Goal: Information Seeking & Learning: Learn about a topic

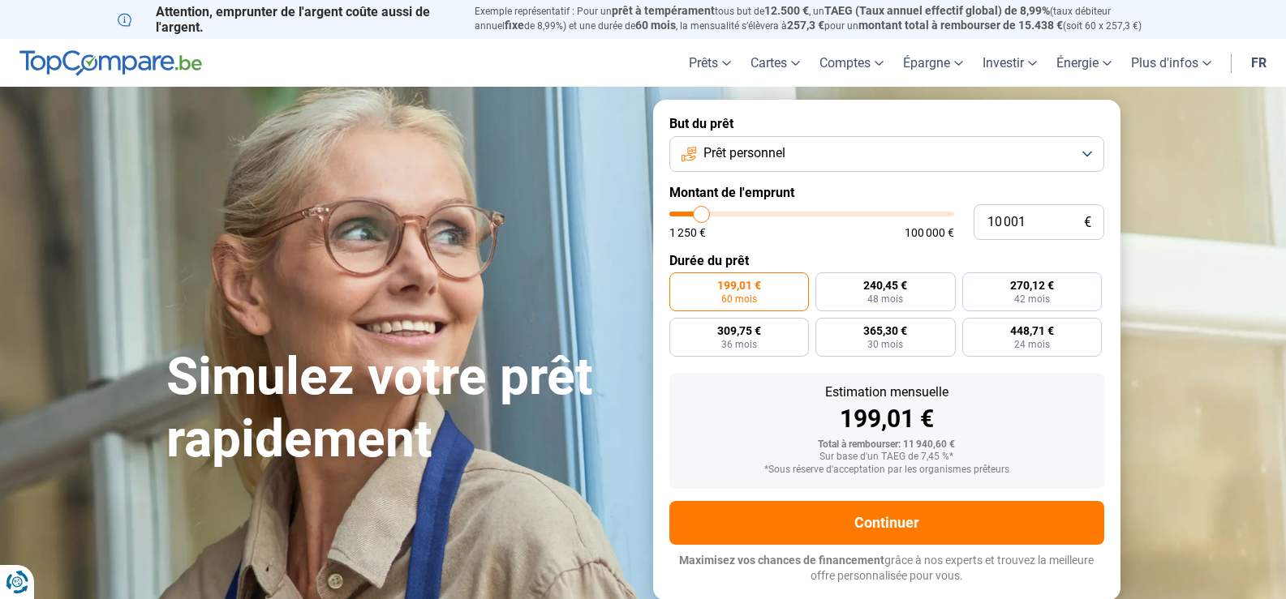
type input "9 000"
type input "9000"
type input "9 500"
type input "9500"
type input "9 750"
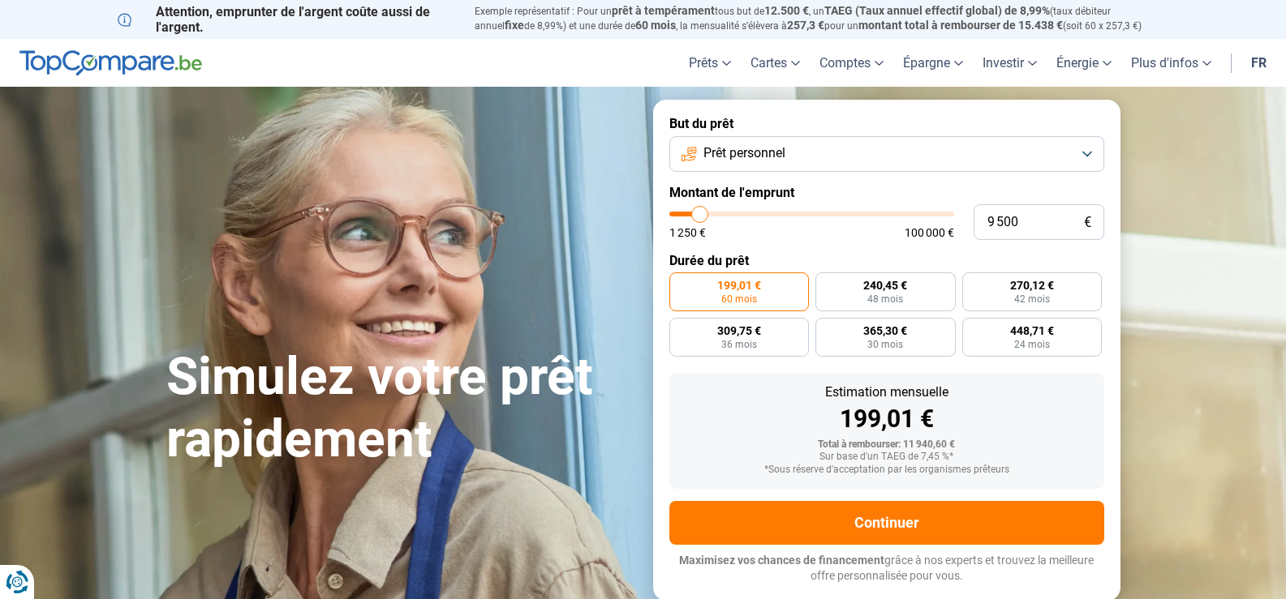
type input "9750"
type input "10 000"
type input "10000"
type input "10 250"
type input "10250"
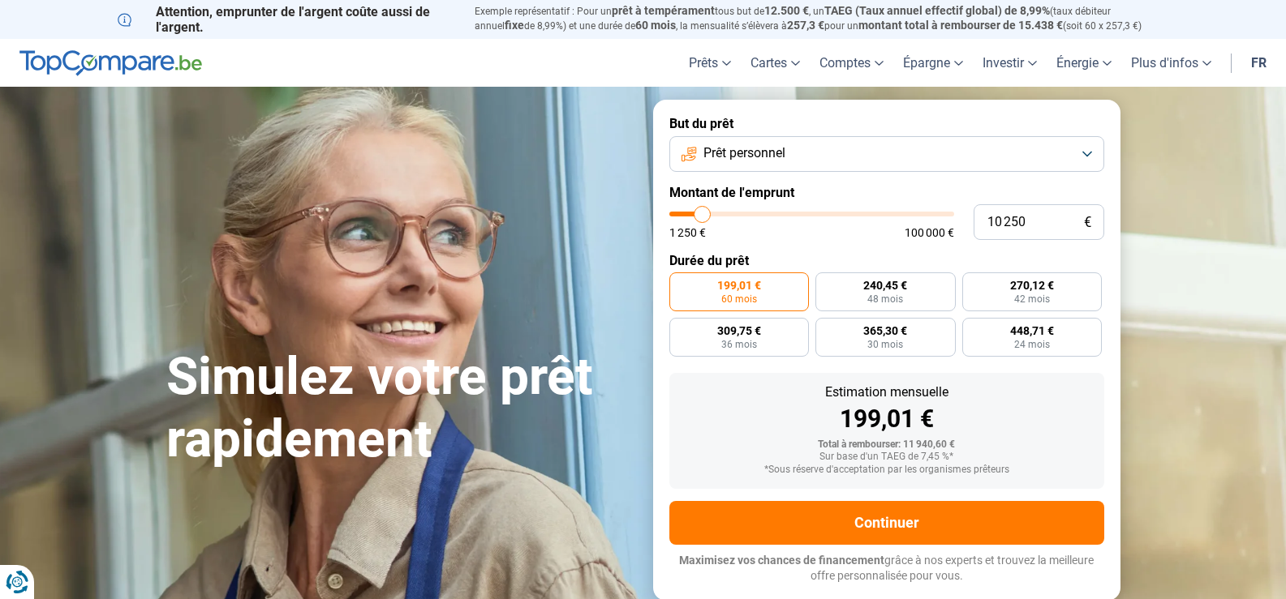
type input "10 500"
type input "10500"
type input "11 000"
type input "11000"
type input "11 250"
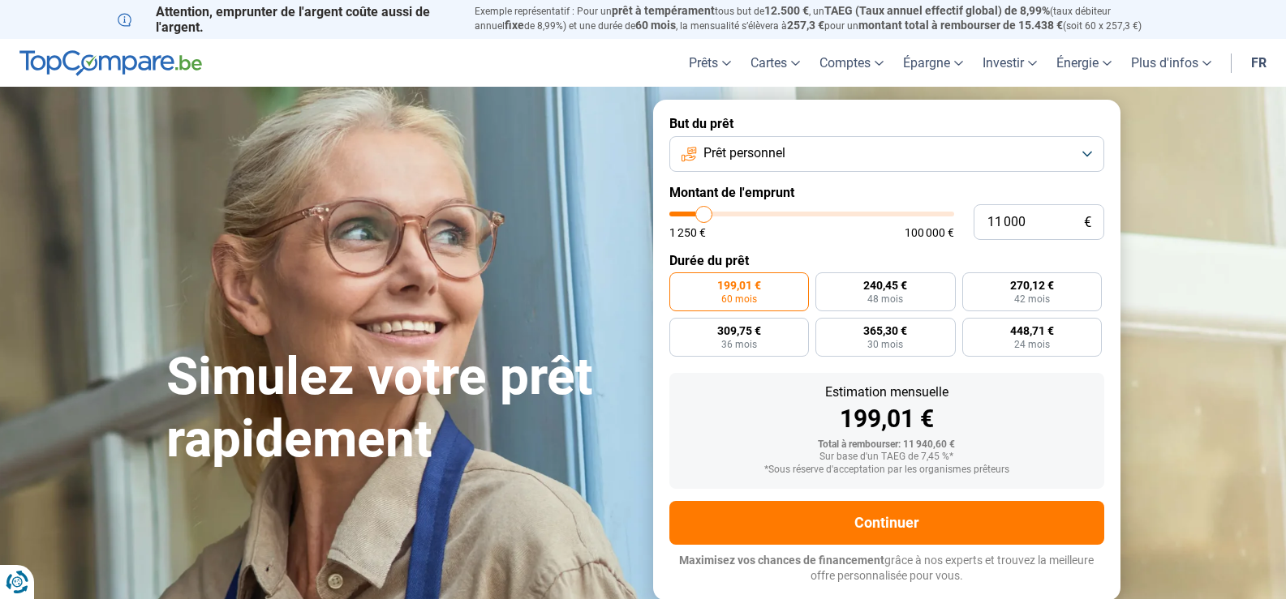
type input "11250"
type input "11 500"
type input "11500"
type input "11 750"
type input "11750"
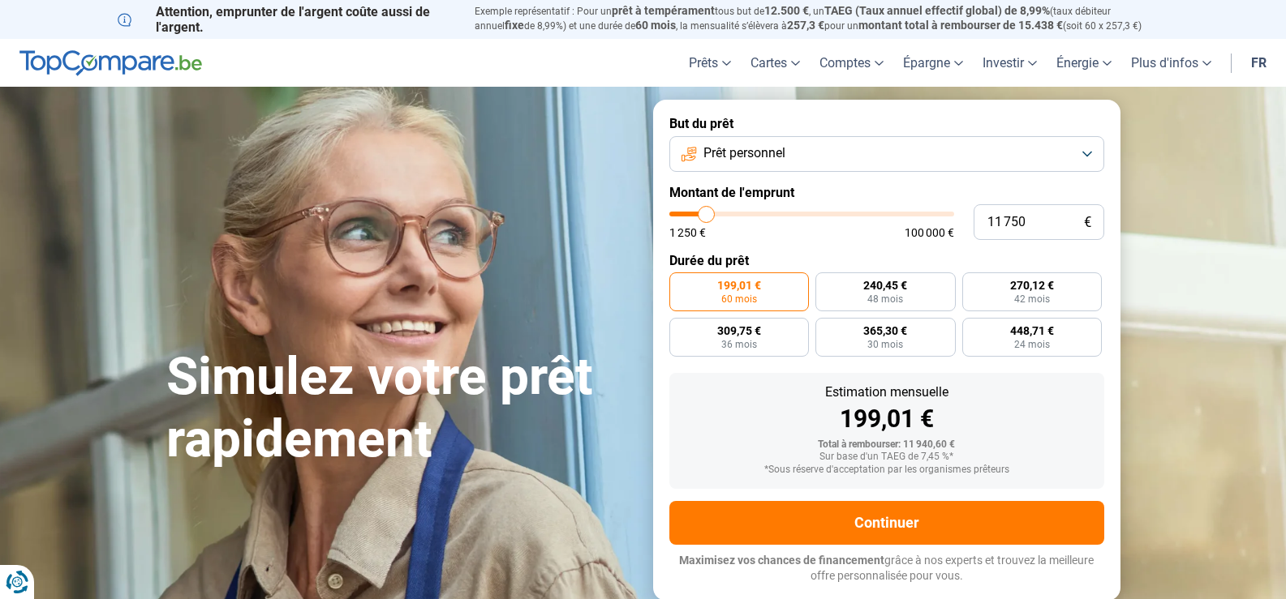
type input "12 000"
type input "12000"
type input "12 500"
type input "12500"
type input "12 750"
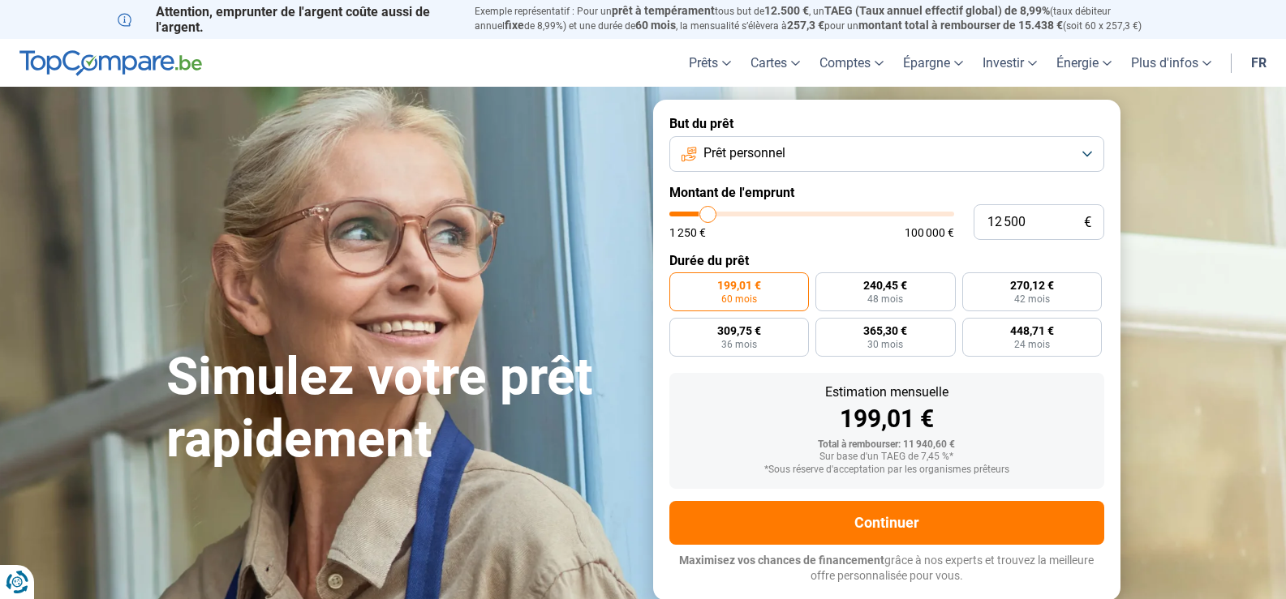
type input "12750"
type input "13 000"
type input "13000"
type input "13 250"
type input "13250"
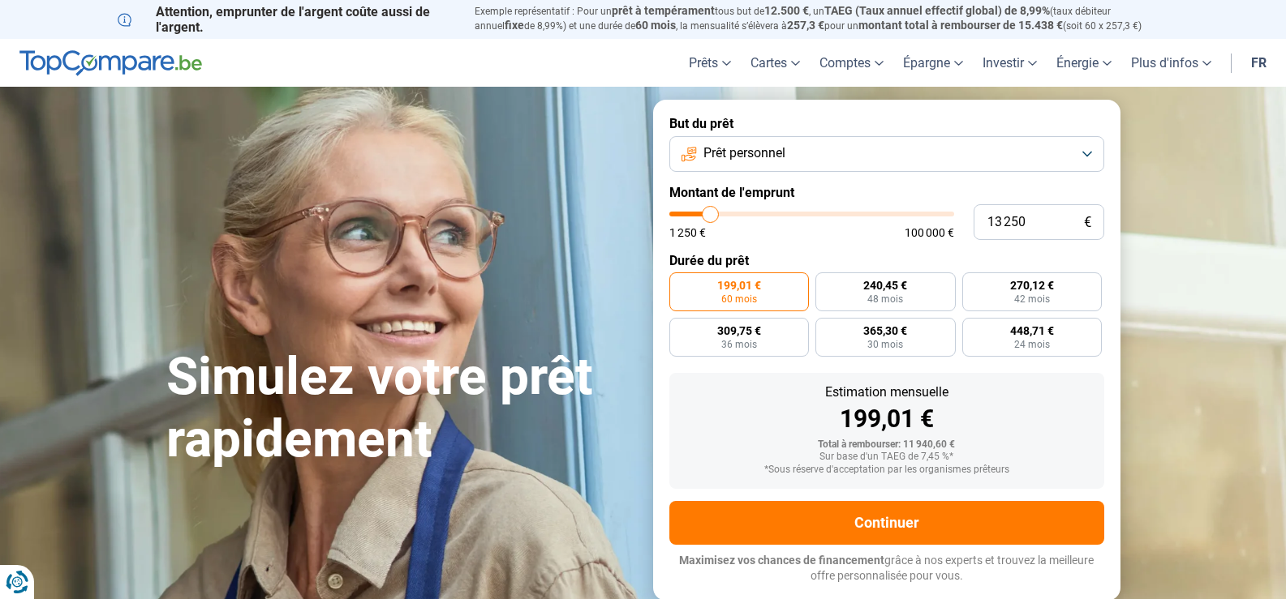
type input "13 500"
type input "13500"
type input "14 000"
type input "14000"
type input "13 250"
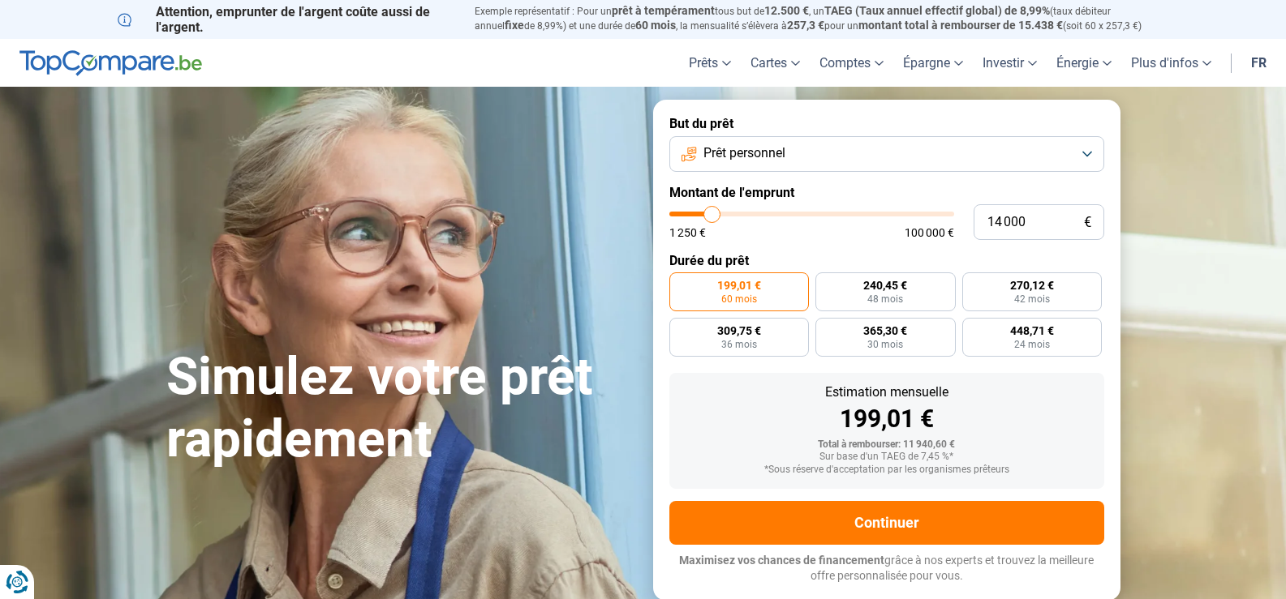
type input "13250"
type input "13 000"
type input "13000"
type input "12 750"
type input "12750"
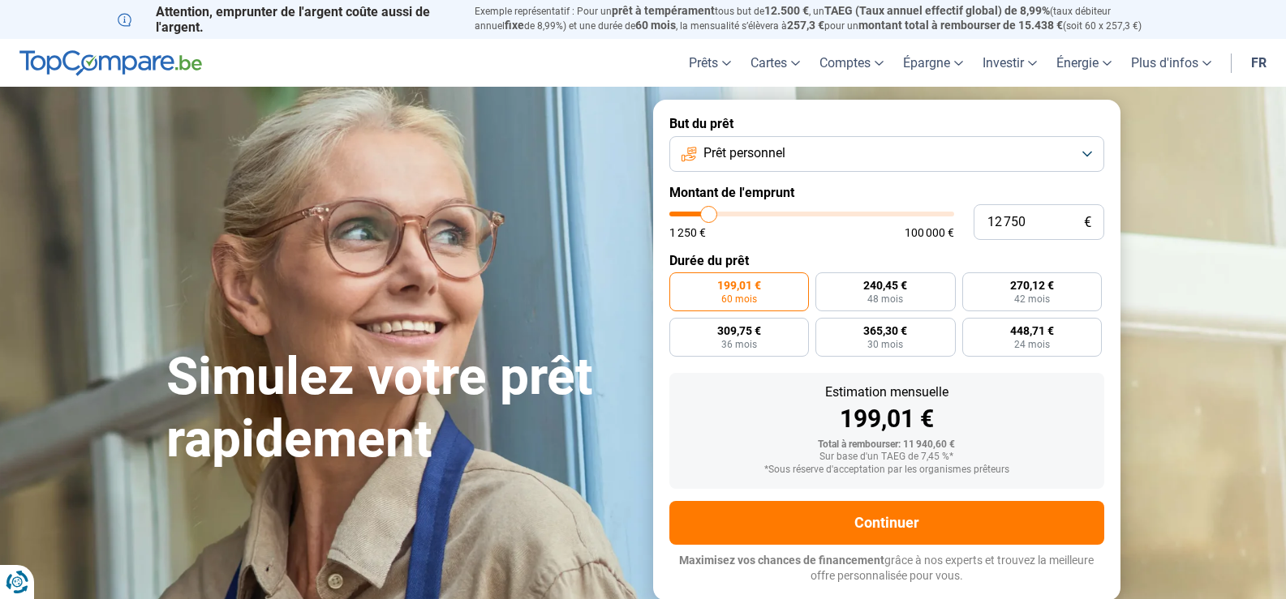
type input "12 500"
type input "12500"
type input "12 000"
type input "12000"
type input "11 750"
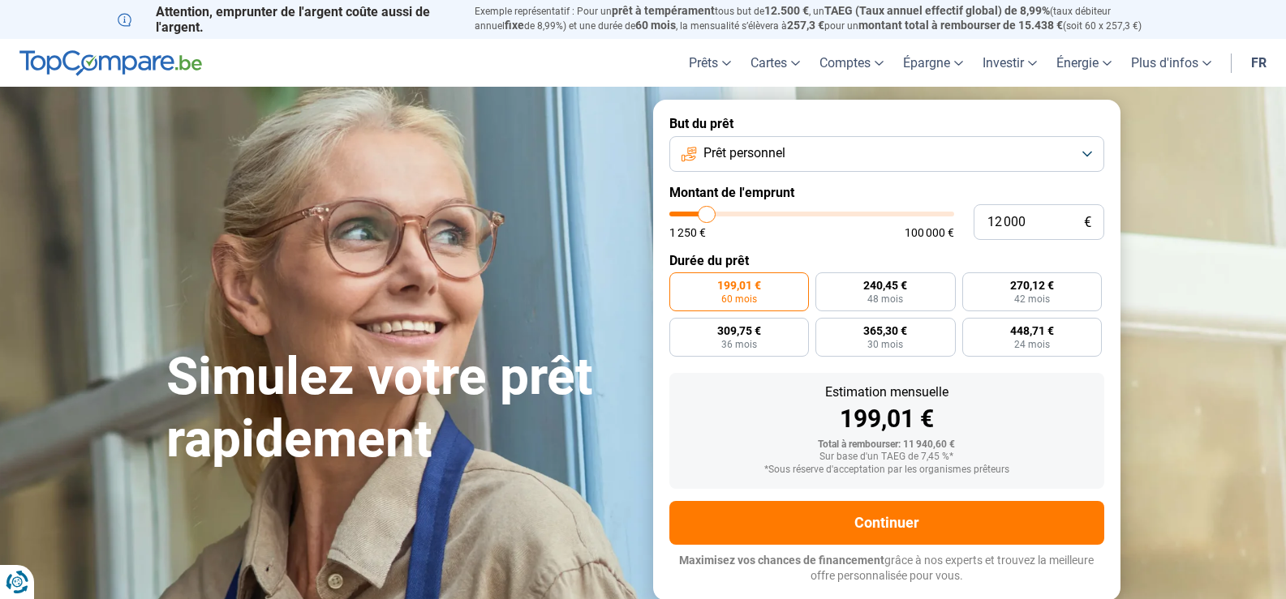
type input "11750"
type input "11 500"
type input "11500"
type input "11 250"
type input "11250"
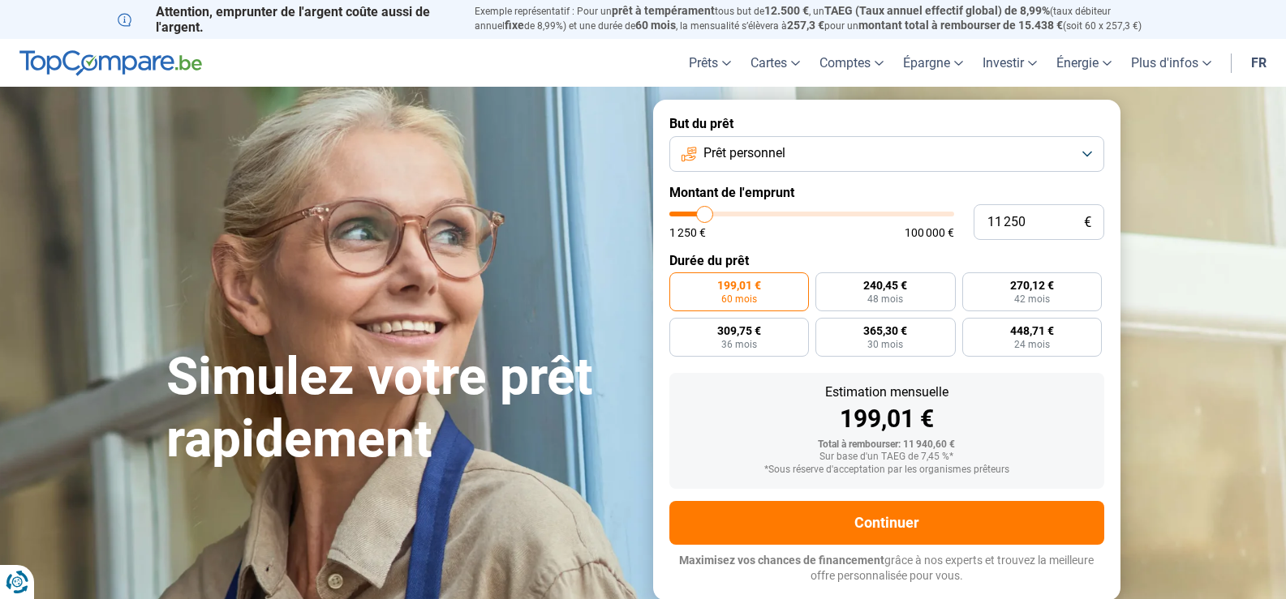
type input "10 000"
type input "10000"
type input "9 750"
type input "9750"
type input "9 500"
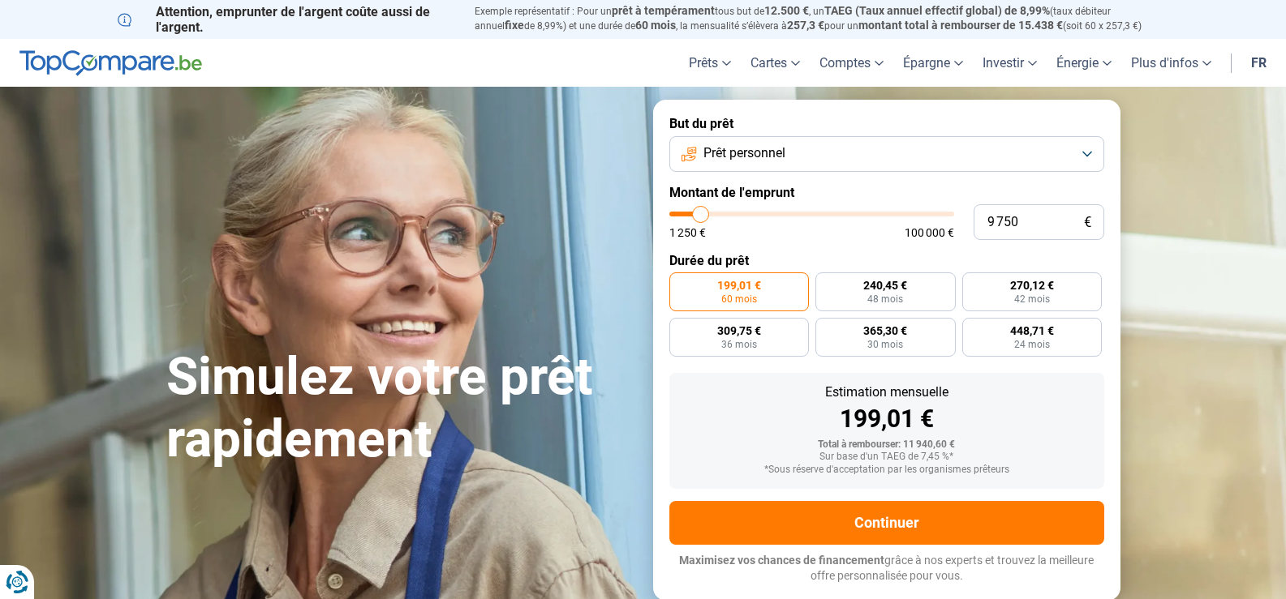
type input "9500"
type input "8 750"
type input "8750"
type input "8 500"
type input "8500"
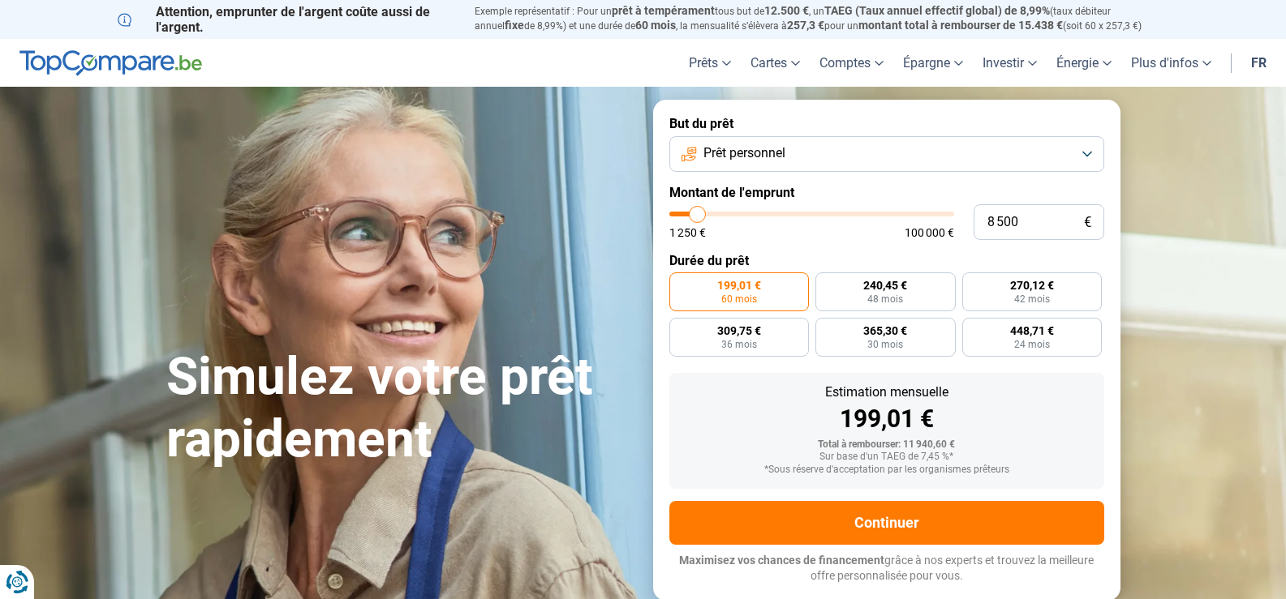
type input "8 250"
type input "8250"
type input "8 000"
type input "8000"
type input "7 500"
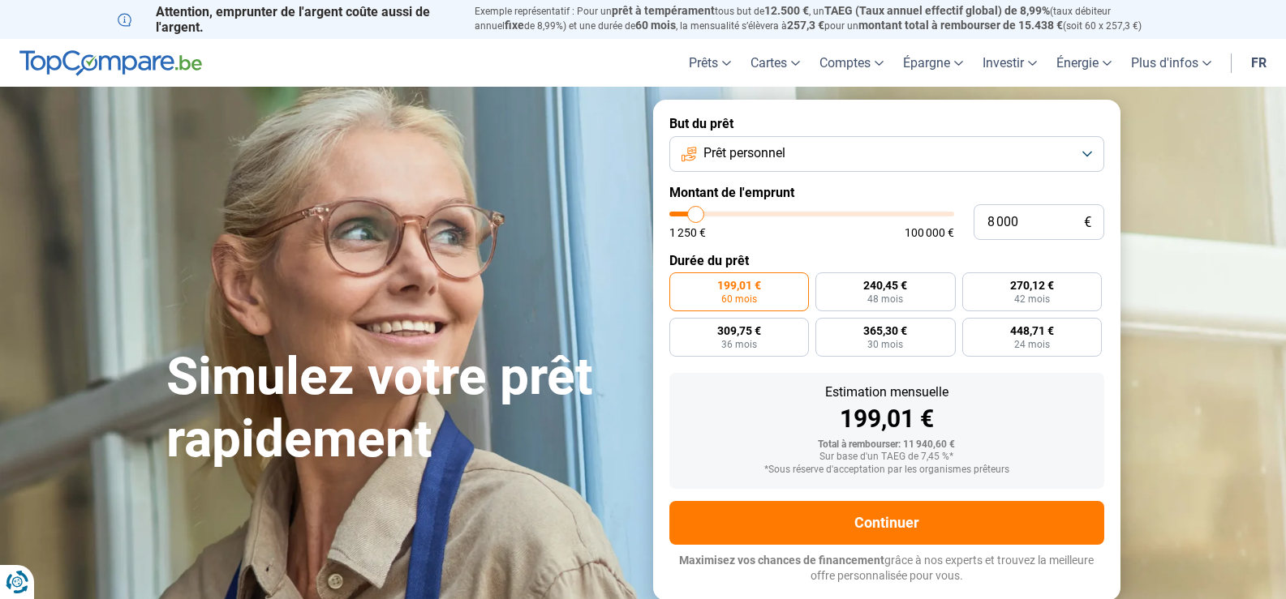
type input "7500"
type input "7 250"
type input "7250"
type input "7 000"
type input "7000"
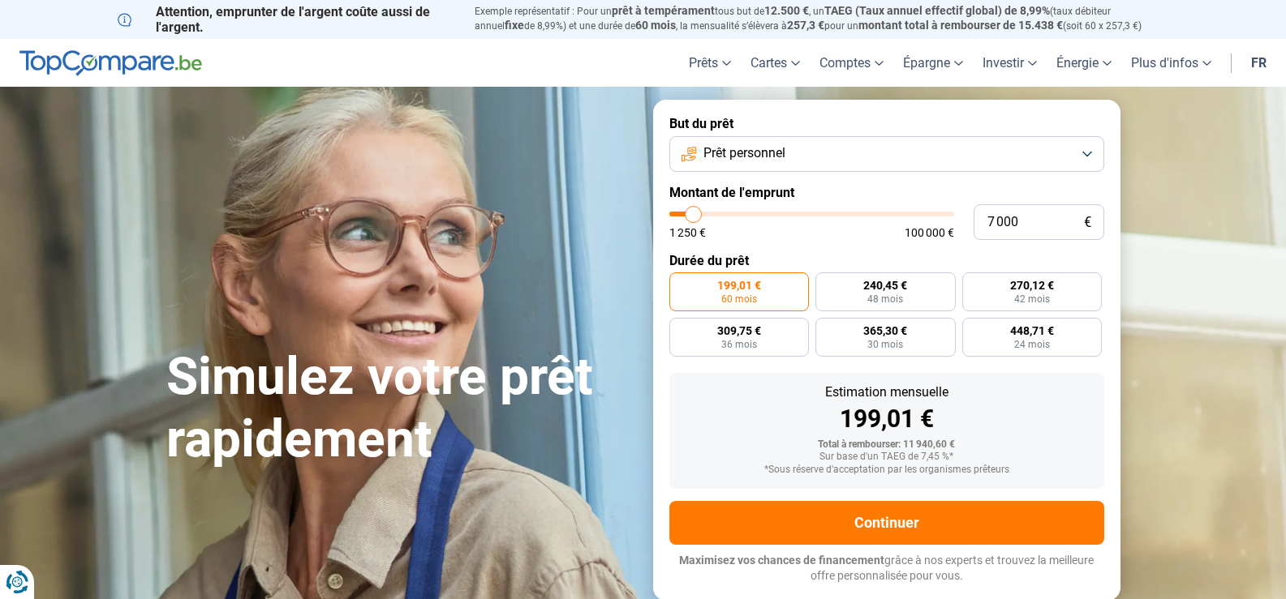
type input "6 750"
type input "6750"
type input "6 000"
type input "6000"
type input "5 750"
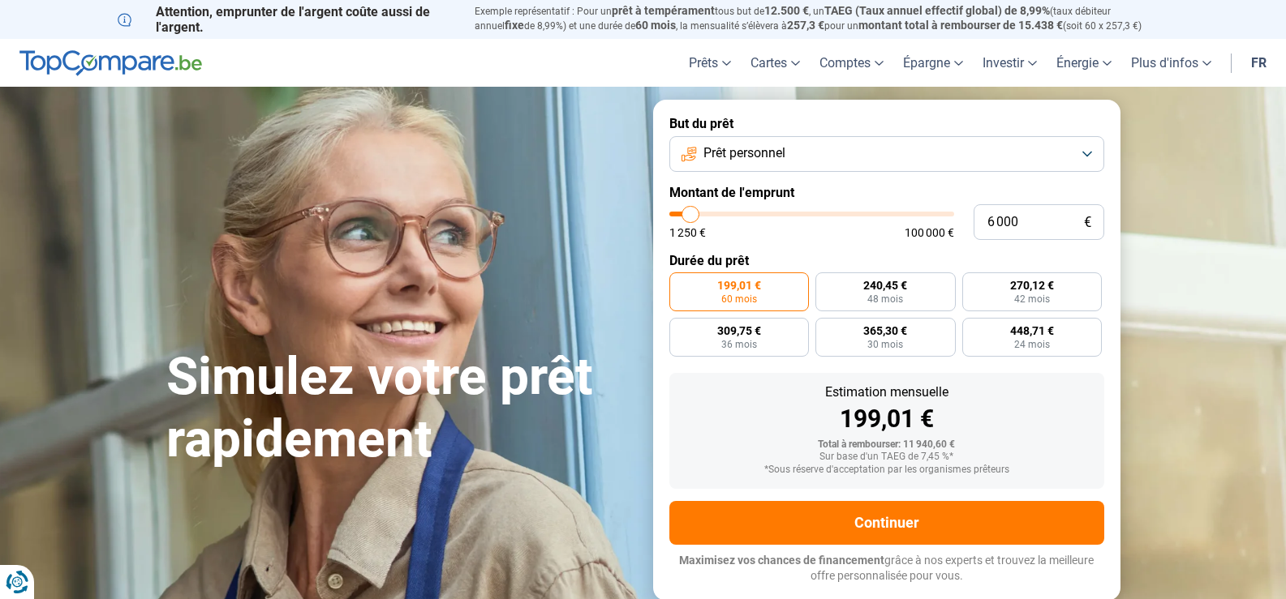
type input "5750"
type input "5 500"
type input "5500"
type input "5 250"
type input "5250"
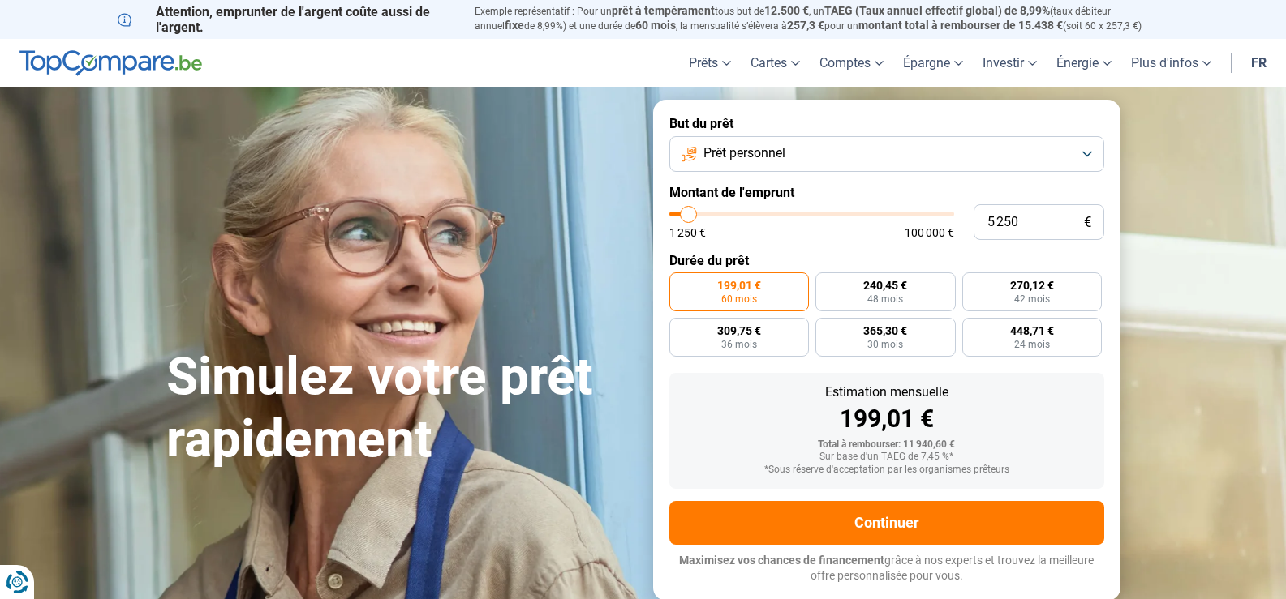
type input "5 000"
type input "5000"
type input "4 500"
type input "4500"
type input "4 250"
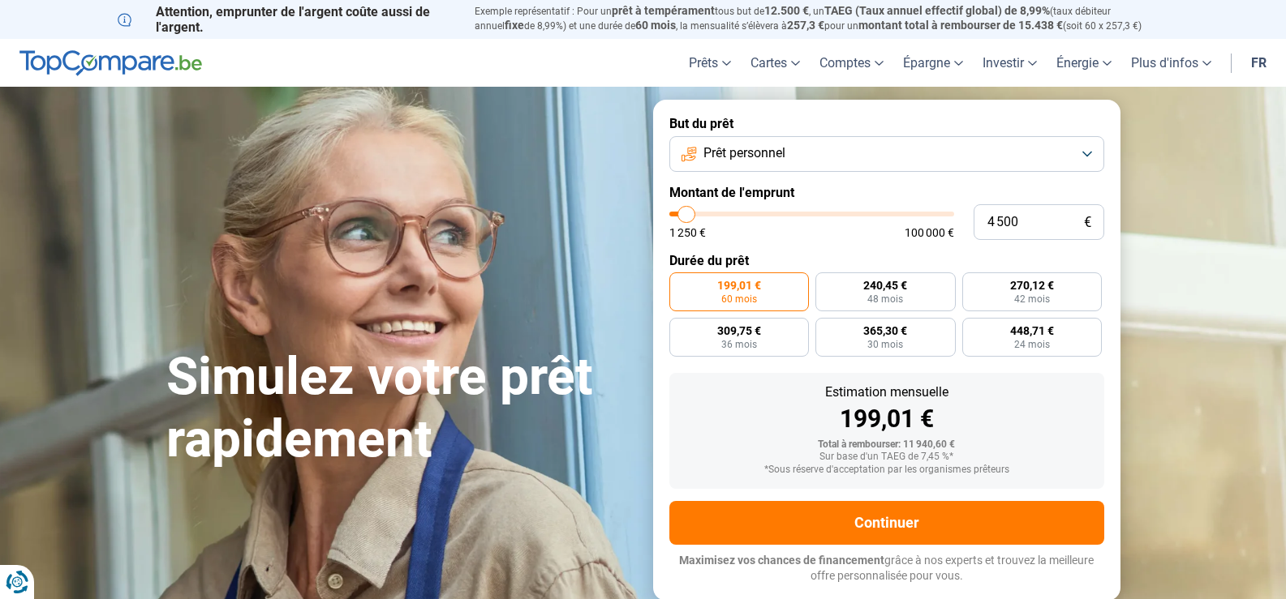
type input "4250"
type input "4 000"
type input "4000"
type input "3 750"
type input "3750"
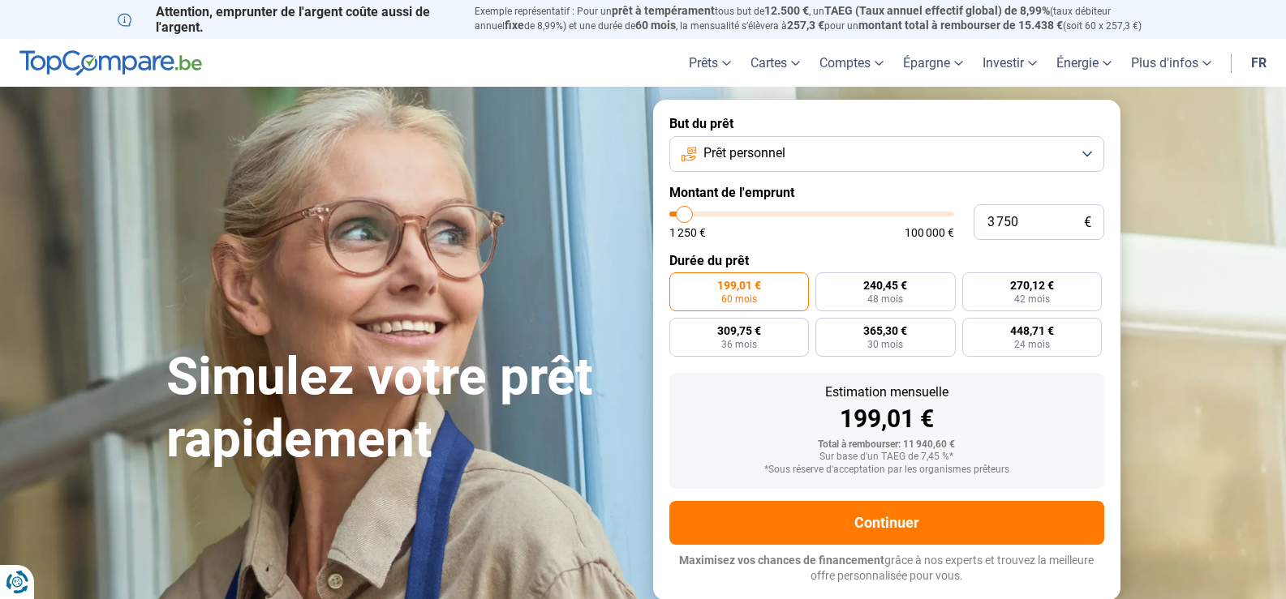
type input "3 500"
type input "3500"
type input "3 000"
type input "3000"
type input "2 750"
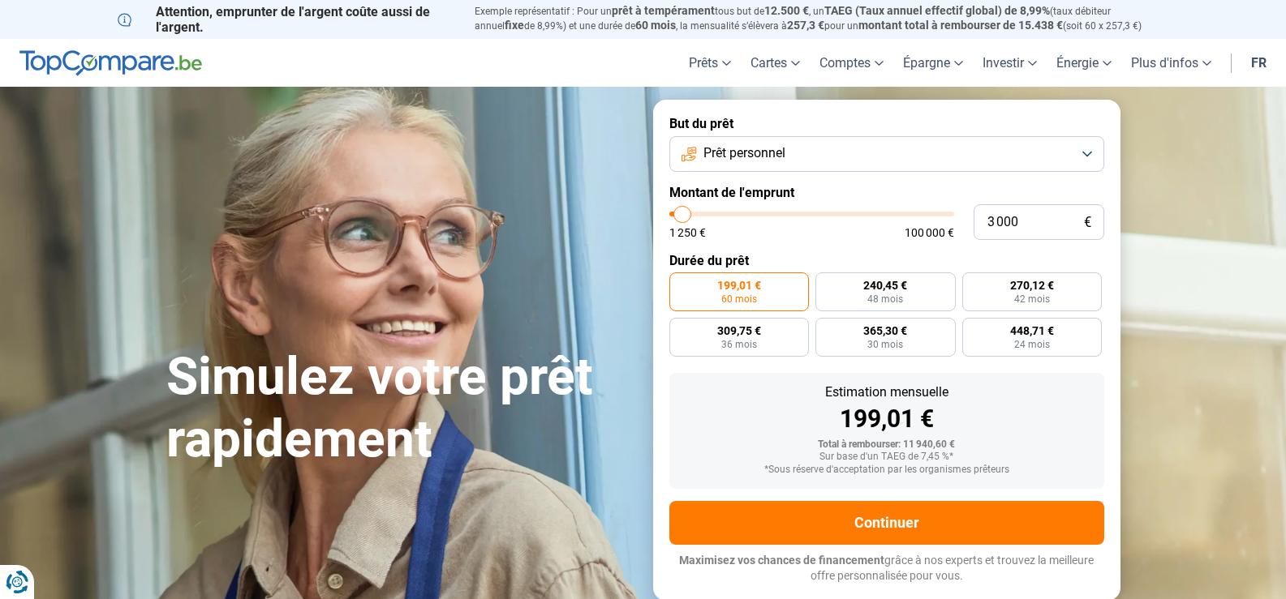
type input "2750"
type input "2 500"
type input "2500"
type input "2 250"
type input "2250"
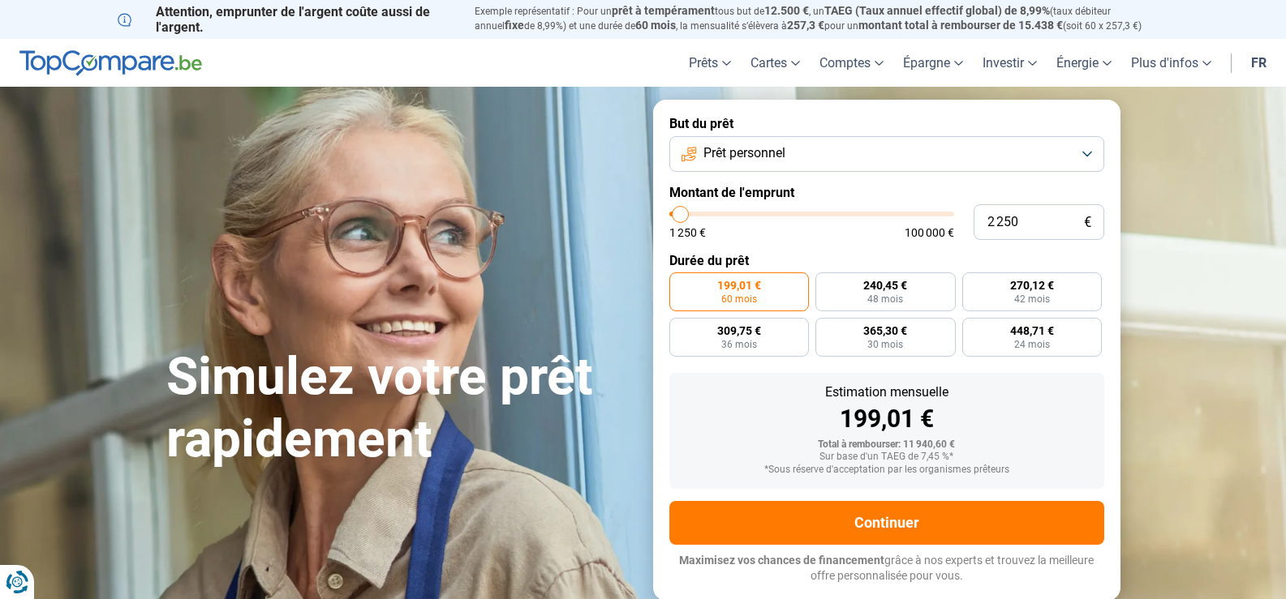
type input "2 000"
type input "2000"
type input "1 500"
type input "1500"
type input "1 250"
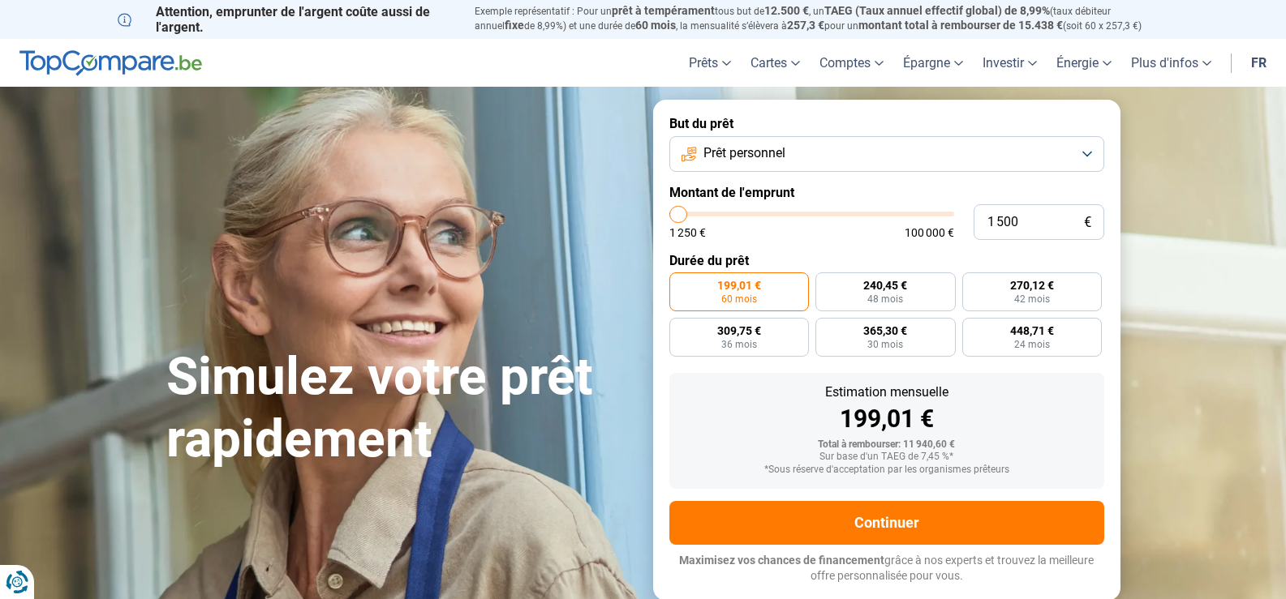
type input "1250"
type input "1 500"
type input "1500"
type input "2 000"
type input "2000"
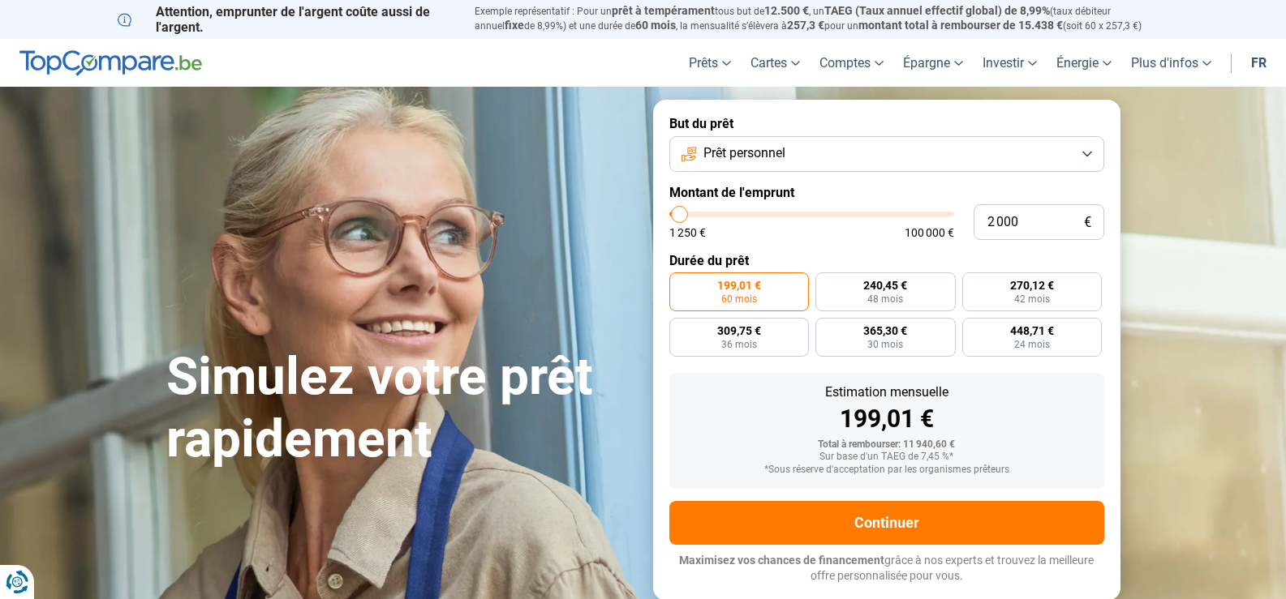
type input "2 250"
type input "2250"
type input "2 500"
type input "2500"
type input "2 750"
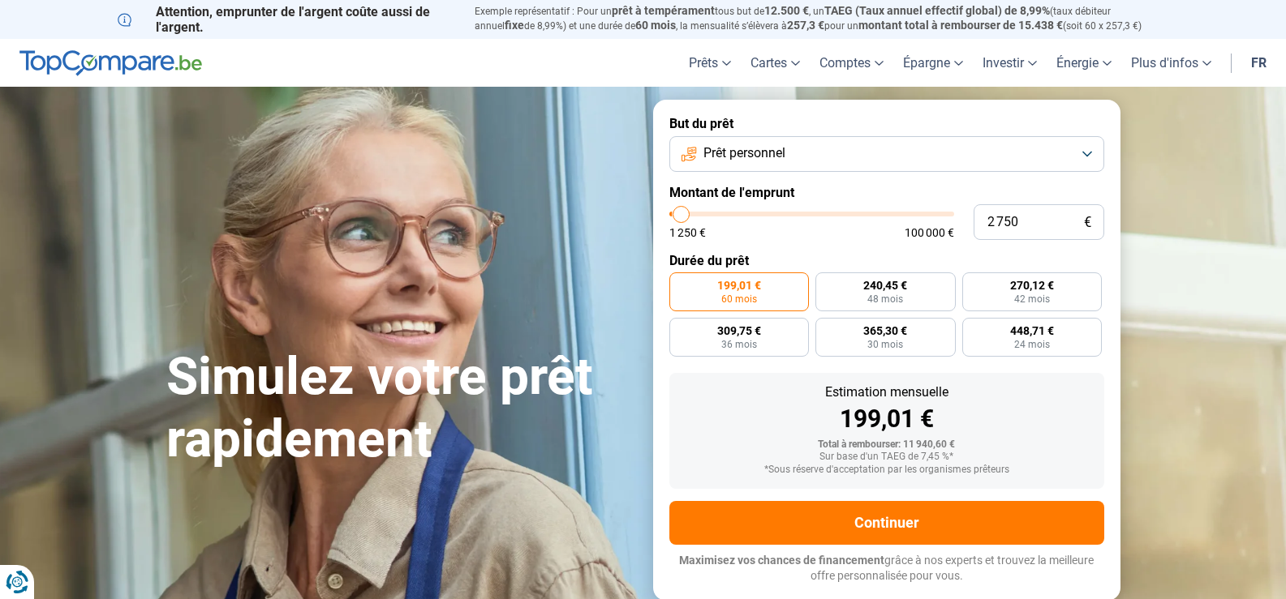
type input "2750"
type input "3 000"
type input "3000"
type input "3 500"
drag, startPoint x: 698, startPoint y: 217, endPoint x: 684, endPoint y: 216, distance: 14.7
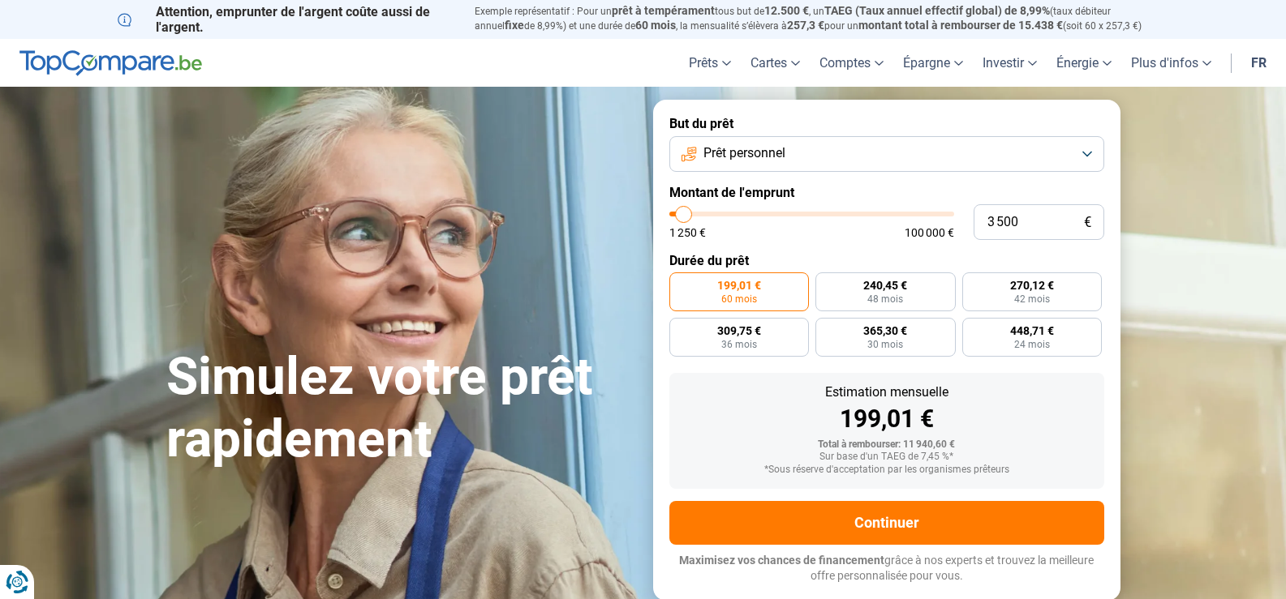
type input "3500"
click at [684, 216] on input "range" at bounding box center [811, 214] width 285 height 5
radio input "true"
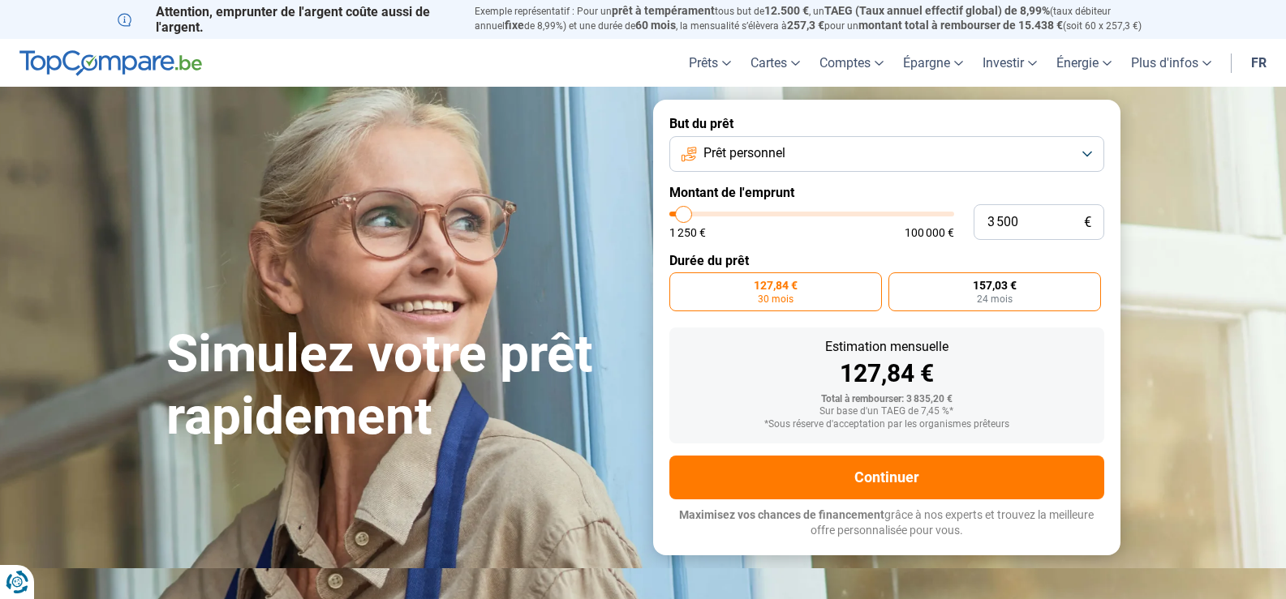
click at [915, 291] on label "157,03 € 24 mois" at bounding box center [994, 292] width 213 height 39
click at [899, 283] on input "157,03 € 24 mois" at bounding box center [893, 278] width 11 height 11
radio input "true"
type input "2 750"
type input "2750"
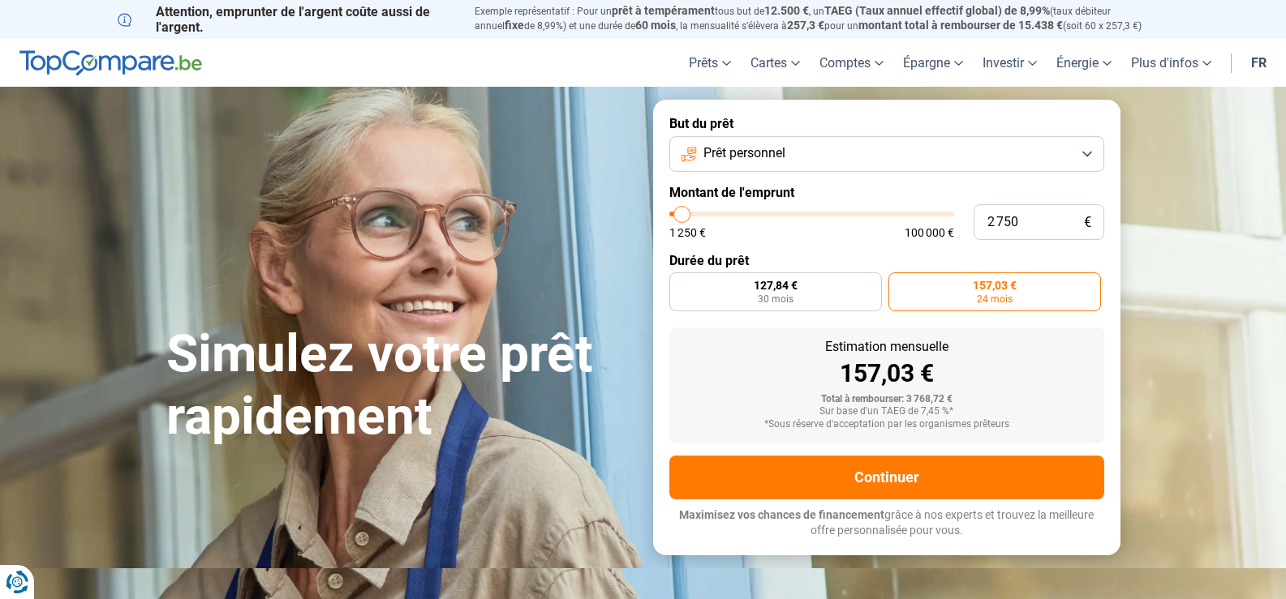
type input "3 000"
type input "3000"
click at [683, 212] on input "range" at bounding box center [811, 214] width 285 height 5
radio input "true"
click at [942, 289] on label "134,60 € 24 mois" at bounding box center [994, 292] width 213 height 39
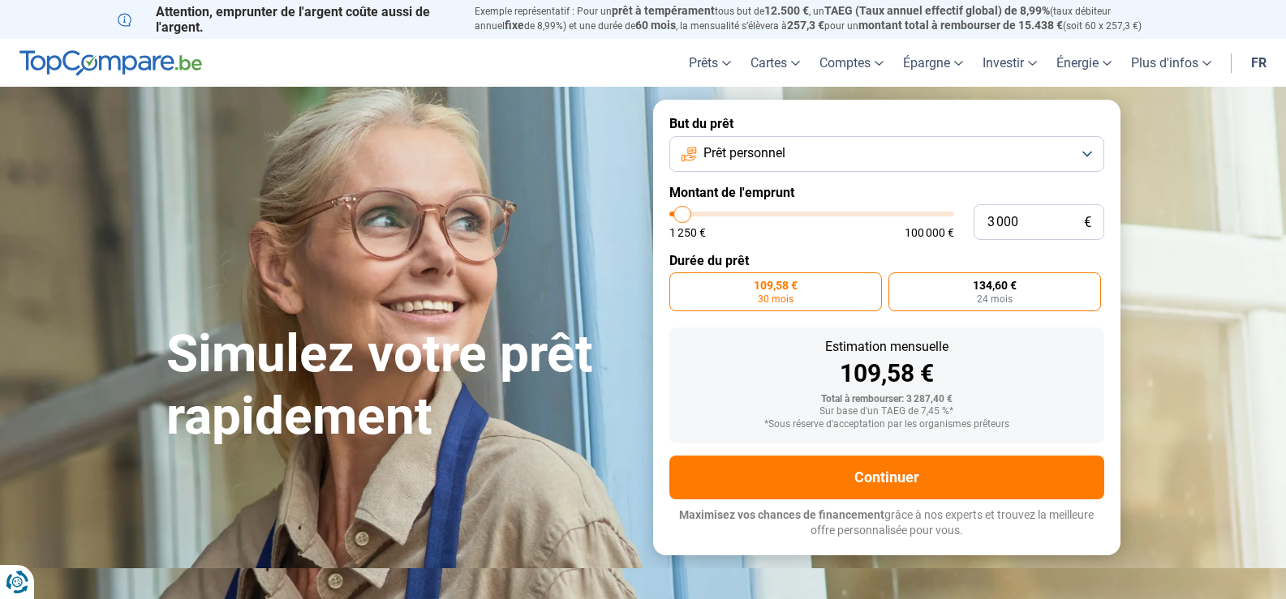
click at [899, 283] on input "134,60 € 24 mois" at bounding box center [893, 278] width 11 height 11
radio input "true"
